Goal: Information Seeking & Learning: Learn about a topic

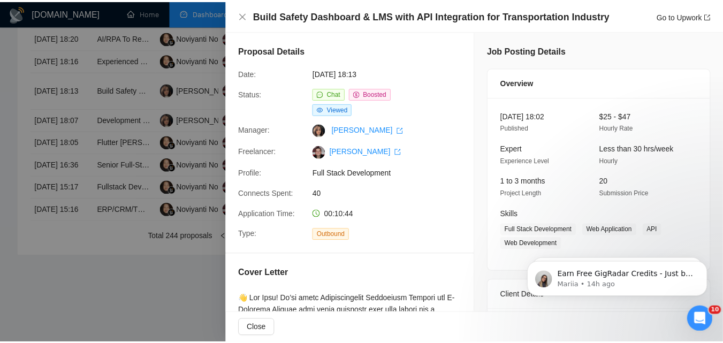
scroll to position [568, 0]
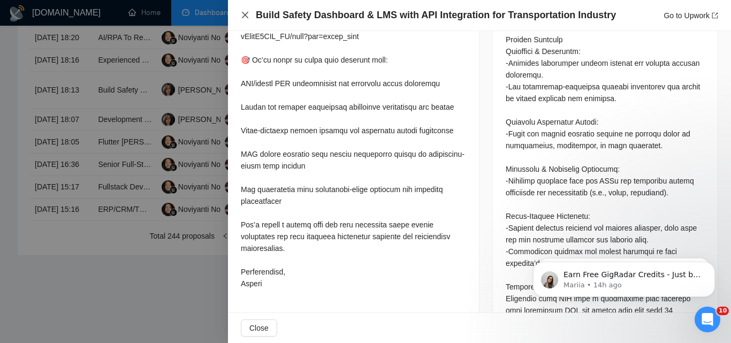
click at [244, 18] on icon "close" at bounding box center [245, 15] width 9 height 9
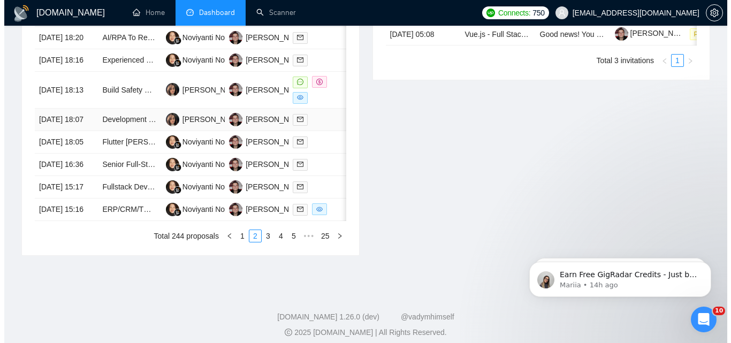
scroll to position [470, 0]
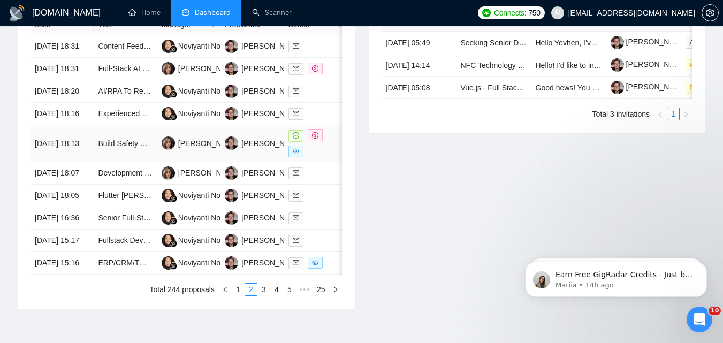
click at [90, 162] on td "[DATE] 18:13" at bounding box center [61, 143] width 63 height 37
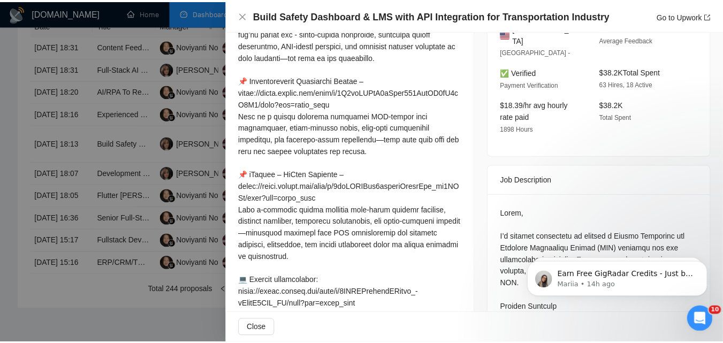
scroll to position [194, 0]
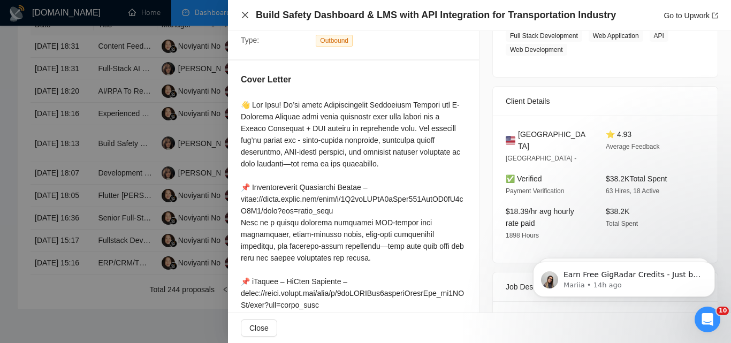
click at [246, 15] on icon "close" at bounding box center [245, 15] width 9 height 9
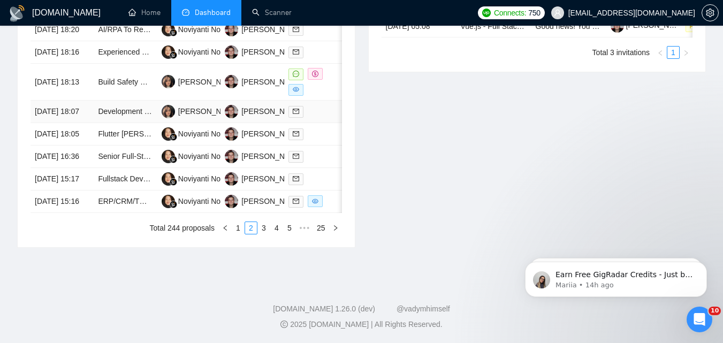
scroll to position [577, 0]
click at [242, 234] on link "1" at bounding box center [238, 228] width 12 height 12
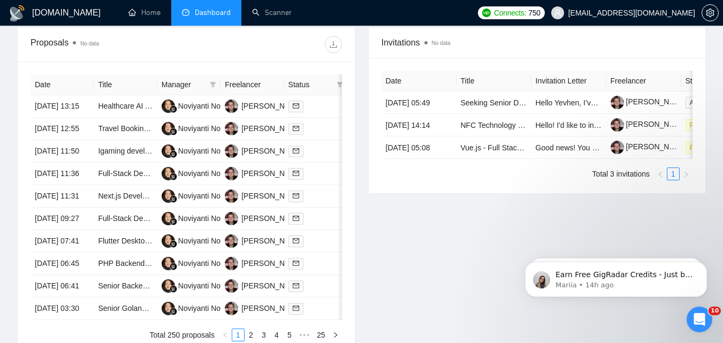
scroll to position [523, 0]
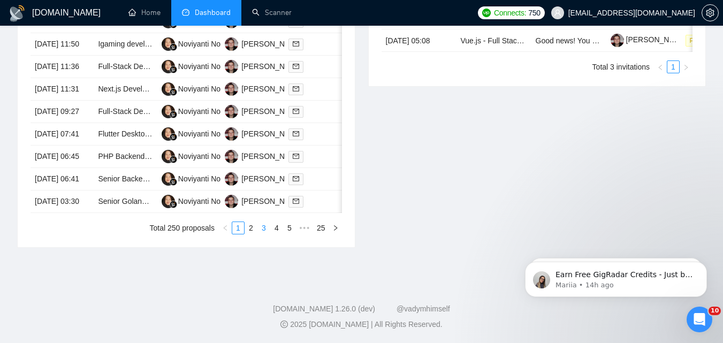
click at [260, 234] on link "3" at bounding box center [264, 228] width 12 height 12
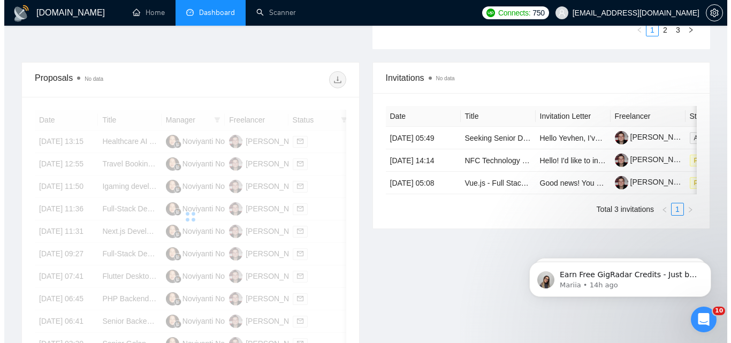
scroll to position [363, 0]
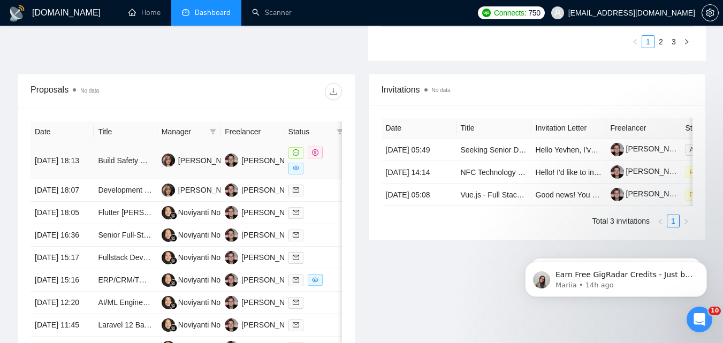
click at [123, 173] on td "Build Safety Dashboard & LMS with API Integration for Transportation Industry" at bounding box center [125, 160] width 63 height 37
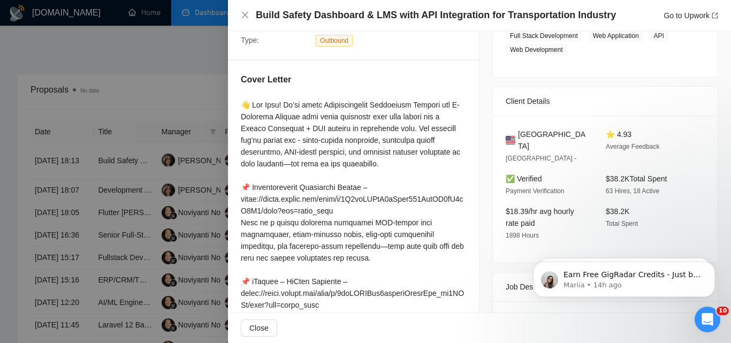
click at [123, 174] on div at bounding box center [365, 171] width 731 height 343
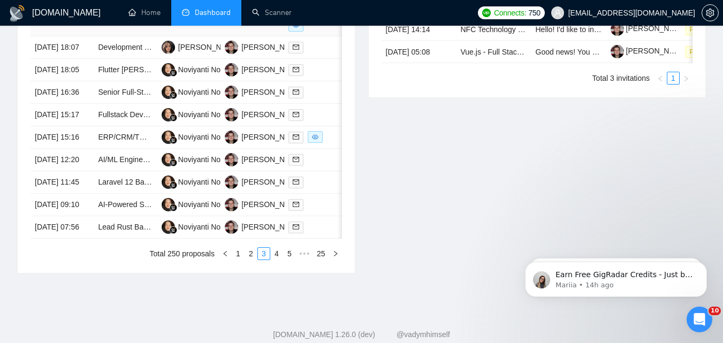
scroll to position [523, 0]
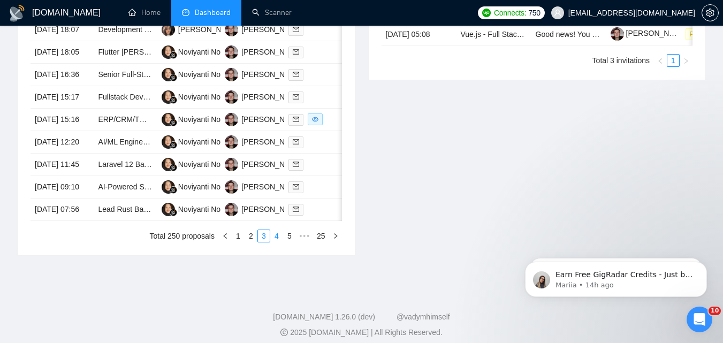
click at [274, 242] on link "4" at bounding box center [277, 236] width 12 height 12
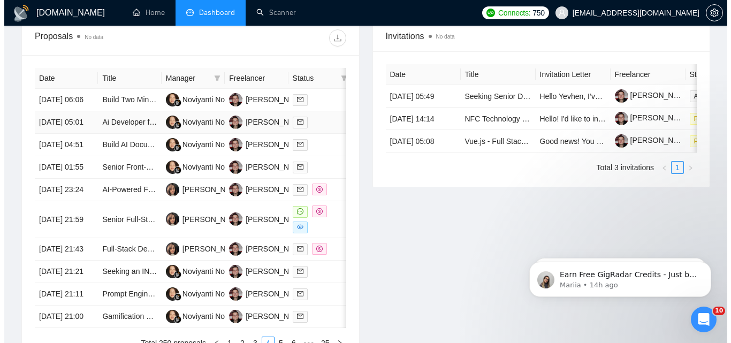
scroll to position [470, 0]
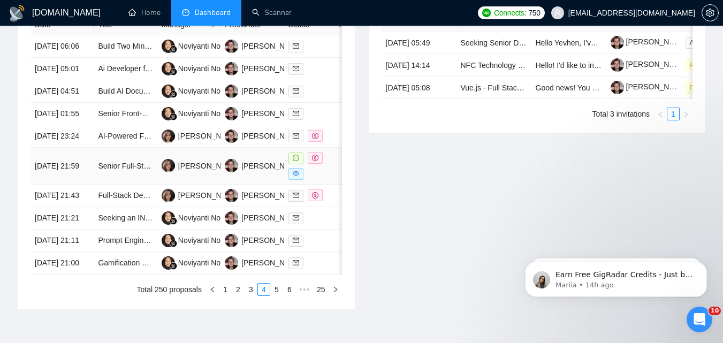
click at [87, 185] on td "[DATE] 21:59" at bounding box center [61, 166] width 63 height 37
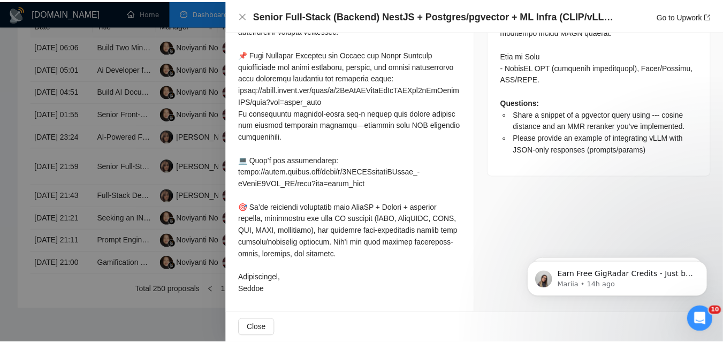
scroll to position [940, 0]
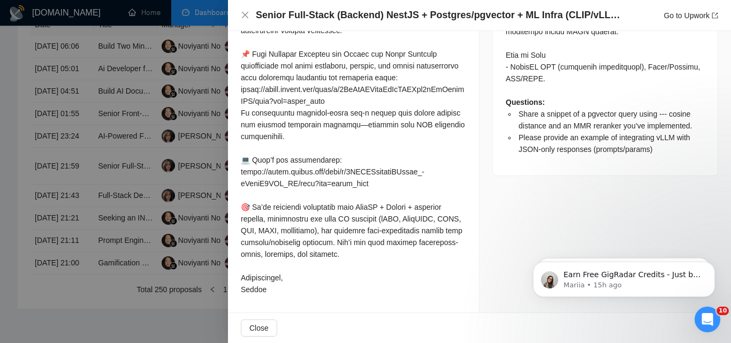
click at [251, 12] on div "Senior Full-Stack (Backend) NestJS + Postgres/pgvector + ML Infra (CLIP/vLLM) +…" at bounding box center [479, 15] width 477 height 13
click at [249, 13] on icon "close" at bounding box center [245, 15] width 9 height 9
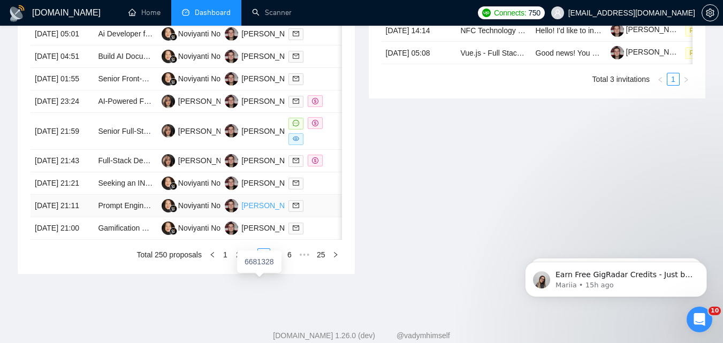
scroll to position [523, 0]
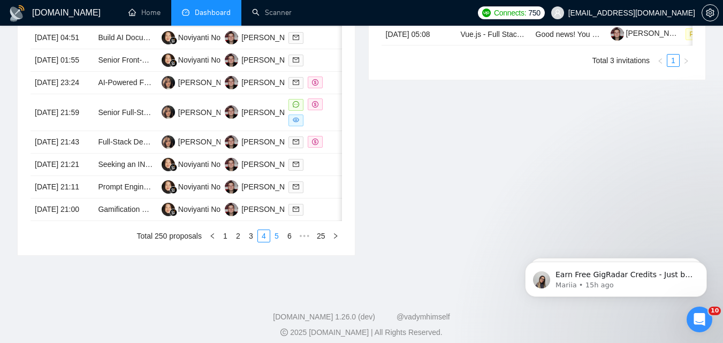
click at [277, 242] on link "5" at bounding box center [277, 236] width 12 height 12
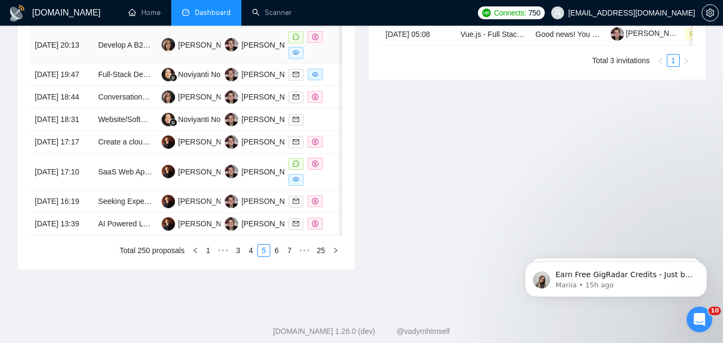
click at [103, 64] on td "Develop A B2B platform" at bounding box center [125, 45] width 63 height 37
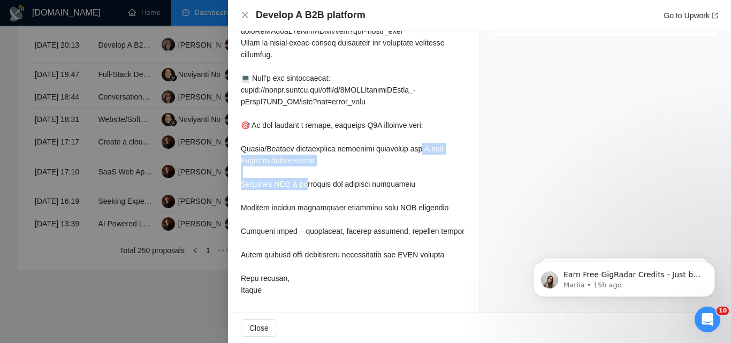
drag, startPoint x: 255, startPoint y: 124, endPoint x: 429, endPoint y: 122, distance: 174.4
click at [429, 122] on div at bounding box center [353, 37] width 225 height 518
click at [308, 135] on div at bounding box center [353, 37] width 225 height 518
click at [246, 12] on icon "close" at bounding box center [245, 15] width 9 height 9
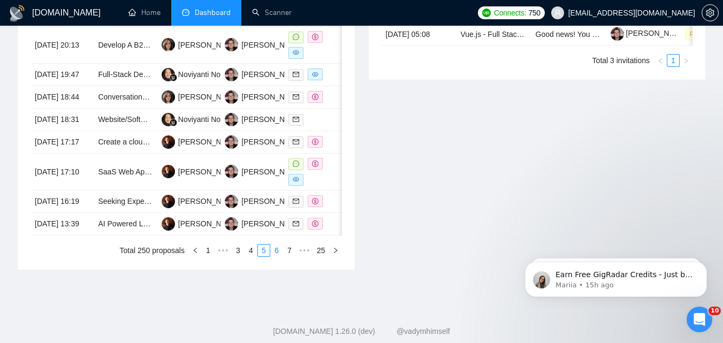
click at [282, 256] on link "6" at bounding box center [277, 250] width 12 height 12
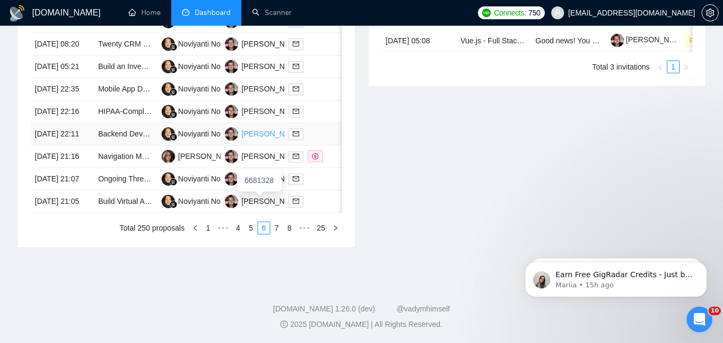
scroll to position [577, 0]
click at [281, 234] on link "7" at bounding box center [277, 228] width 12 height 12
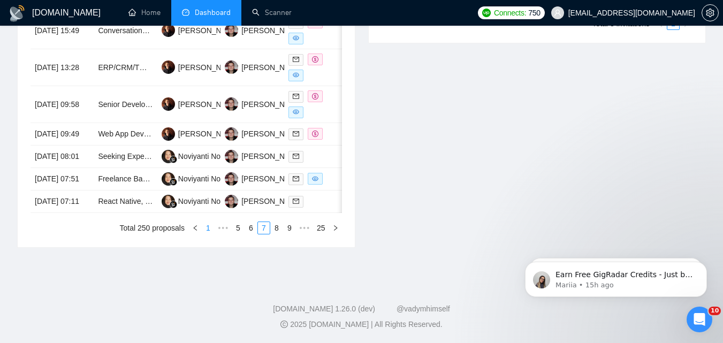
click at [210, 234] on link "1" at bounding box center [208, 228] width 12 height 12
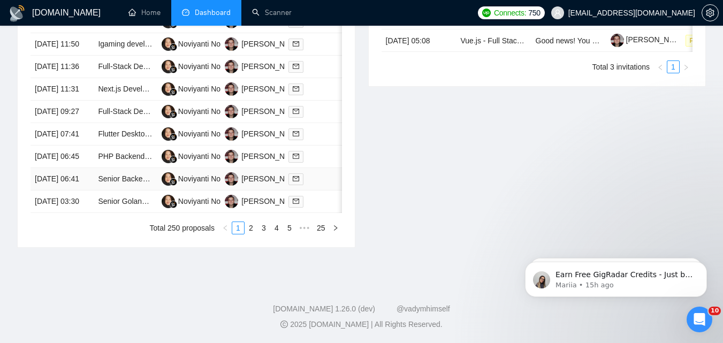
scroll to position [626, 0]
click at [248, 224] on link "2" at bounding box center [251, 228] width 12 height 12
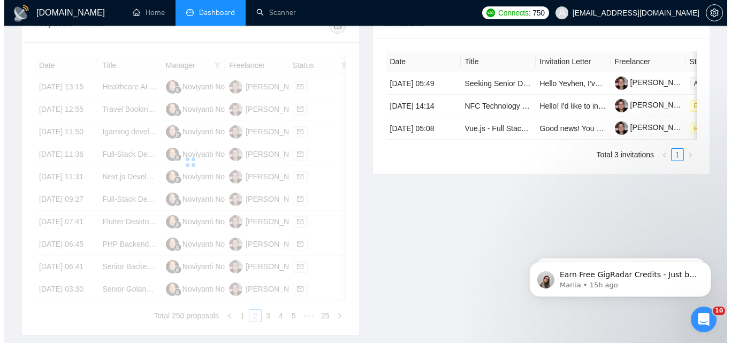
scroll to position [412, 0]
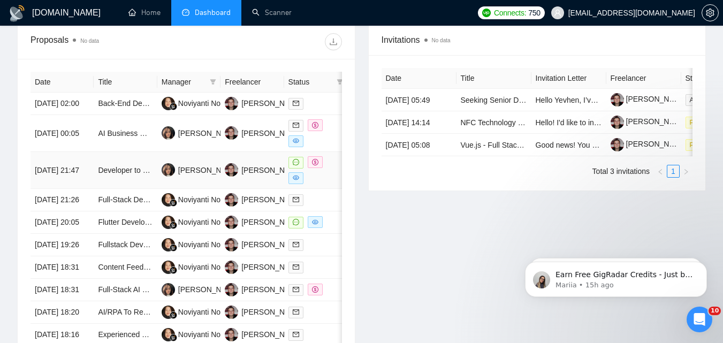
click at [88, 188] on td "[DATE] 21:47" at bounding box center [61, 170] width 63 height 37
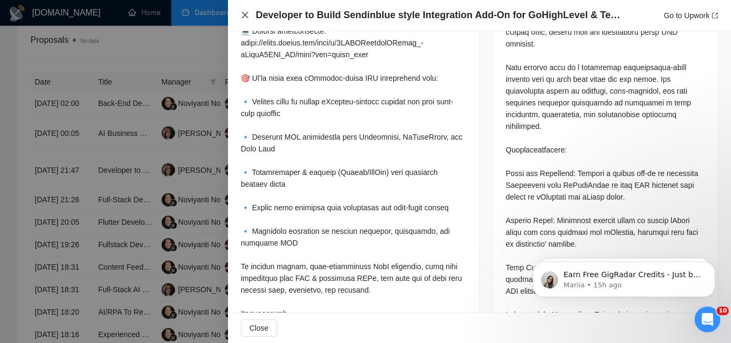
click at [245, 16] on icon "close" at bounding box center [245, 15] width 6 height 6
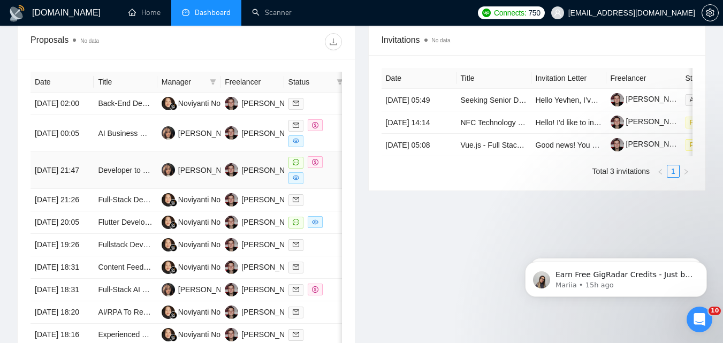
click at [90, 186] on td "[DATE] 21:47" at bounding box center [61, 170] width 63 height 37
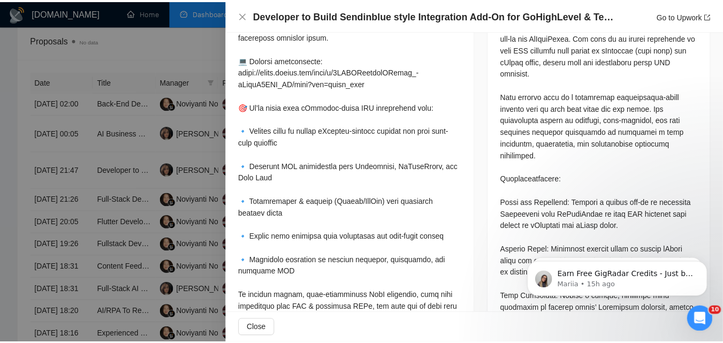
scroll to position [461, 0]
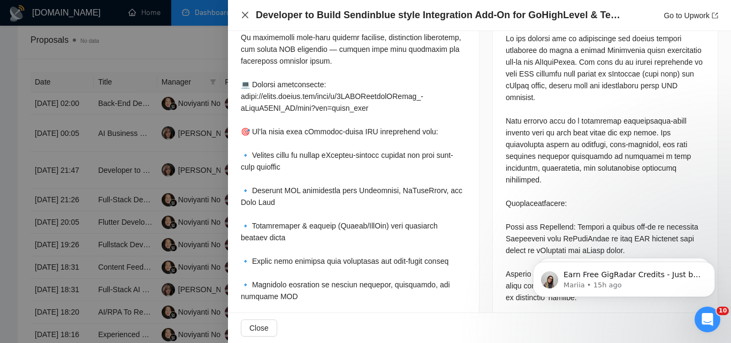
click at [248, 16] on icon "close" at bounding box center [245, 15] width 9 height 9
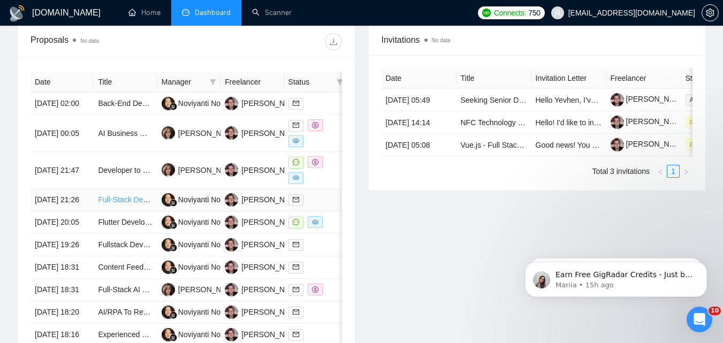
scroll to position [634, 0]
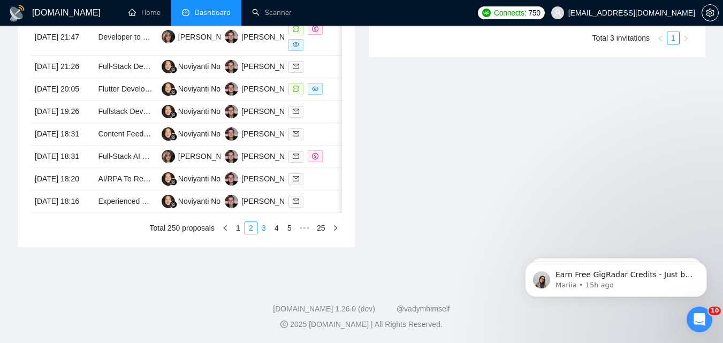
click at [264, 229] on link "3" at bounding box center [264, 228] width 12 height 12
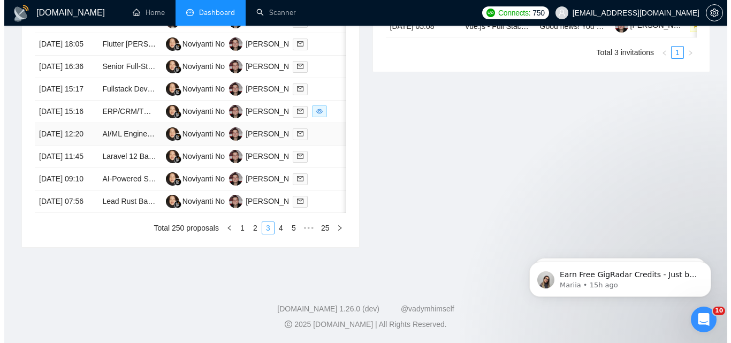
scroll to position [470, 0]
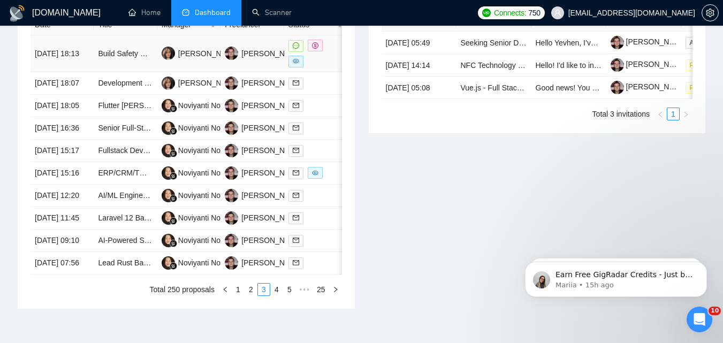
click at [94, 64] on td "Build Safety Dashboard & LMS with API Integration for Transportation Industry" at bounding box center [125, 53] width 63 height 37
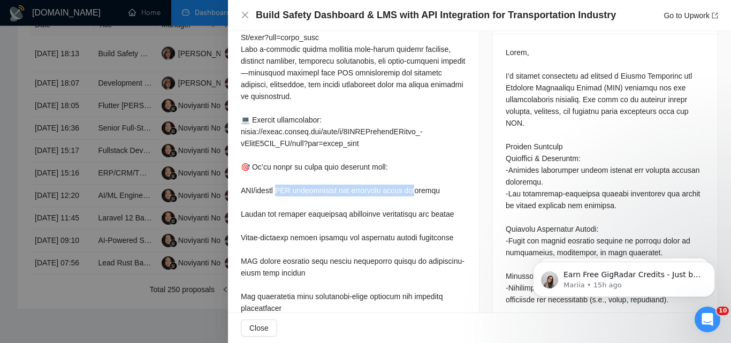
drag, startPoint x: 251, startPoint y: 164, endPoint x: 382, endPoint y: 166, distance: 131.1
click at [382, 166] on div at bounding box center [353, 114] width 225 height 565
copy div "ntegrations for automated score ingestio"
click at [450, 167] on div at bounding box center [353, 114] width 225 height 565
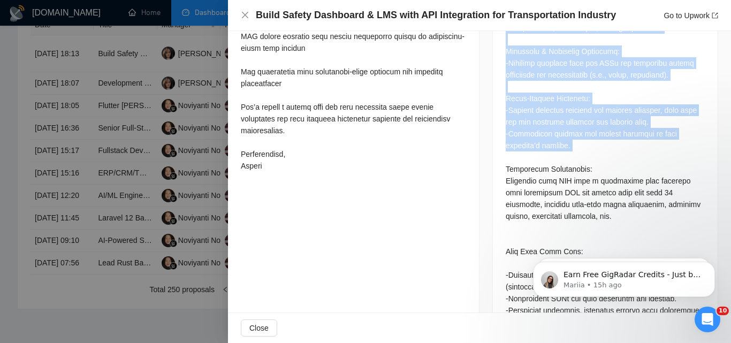
scroll to position [787, 0]
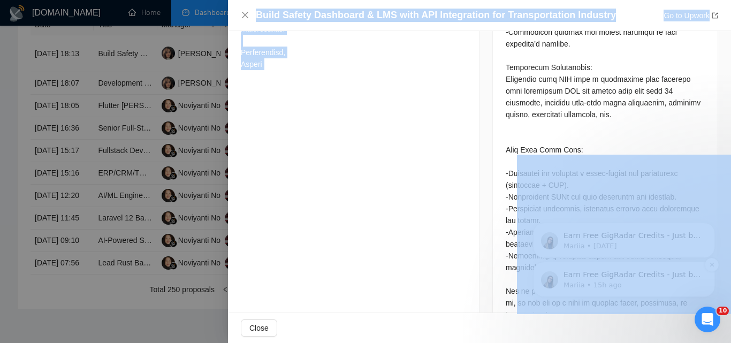
drag, startPoint x: 1019, startPoint y: 295, endPoint x: 680, endPoint y: 288, distance: 339.7
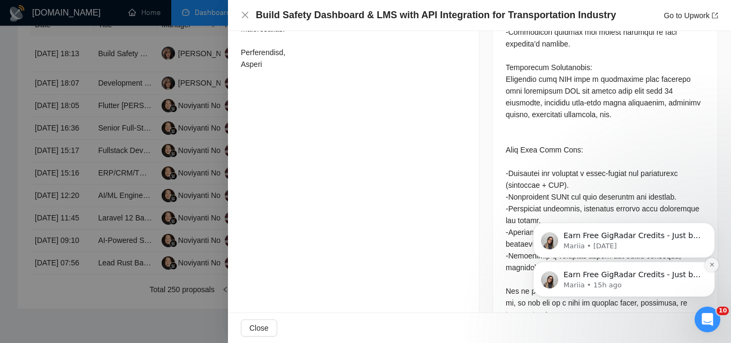
click at [710, 268] on button "Dismiss notification" at bounding box center [711, 265] width 14 height 14
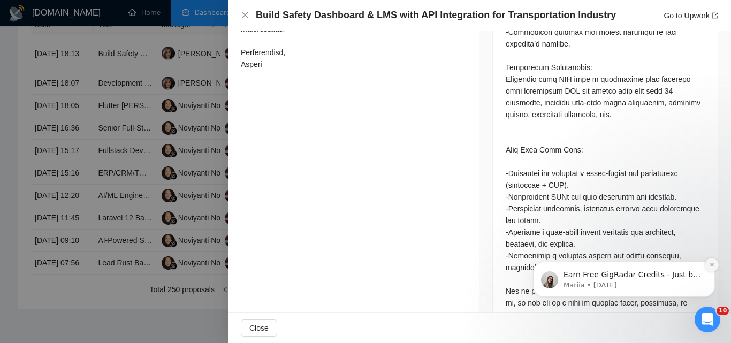
click at [710, 265] on icon "Dismiss notification" at bounding box center [712, 265] width 6 height 6
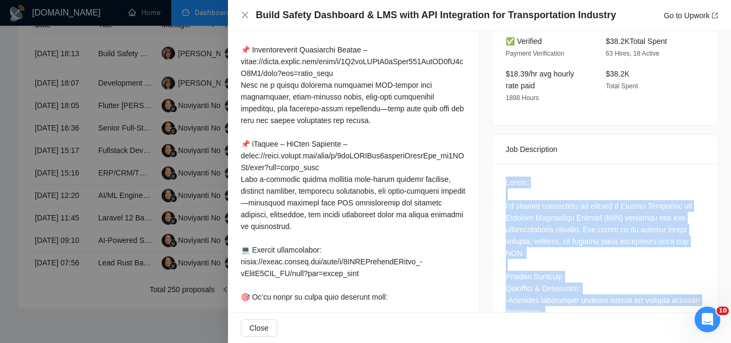
scroll to position [306, 0]
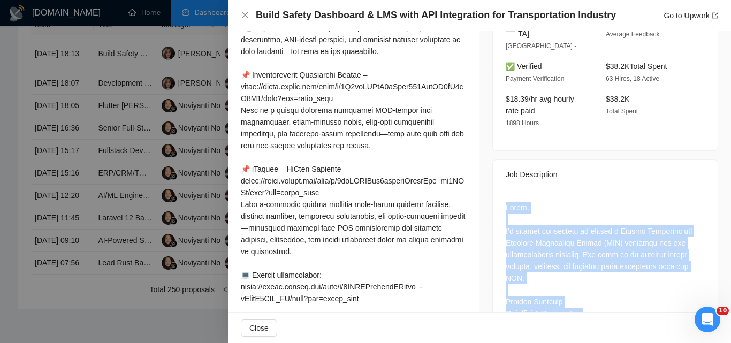
drag, startPoint x: 703, startPoint y: 274, endPoint x: 500, endPoint y: 191, distance: 219.3
copy div "Lorem, I’d sitamet consectetu ad elitsed d Eiusmo Temporinc utl Etdolore Magnaa…"
